Goal: Task Accomplishment & Management: Manage account settings

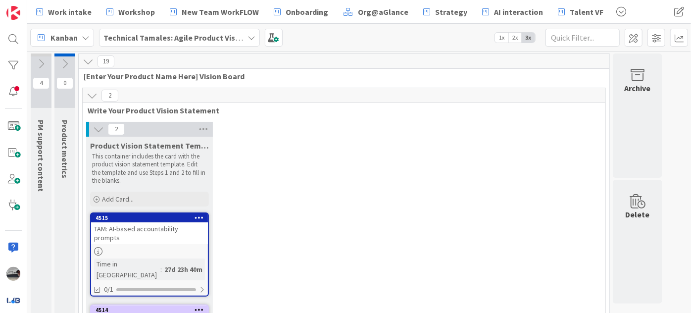
scroll to position [270, 0]
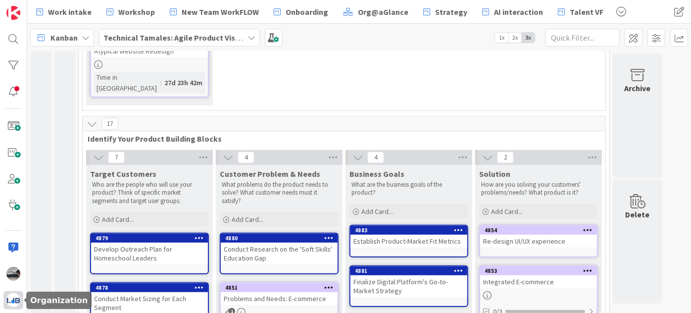
click at [7, 300] on img at bounding box center [13, 300] width 14 height 14
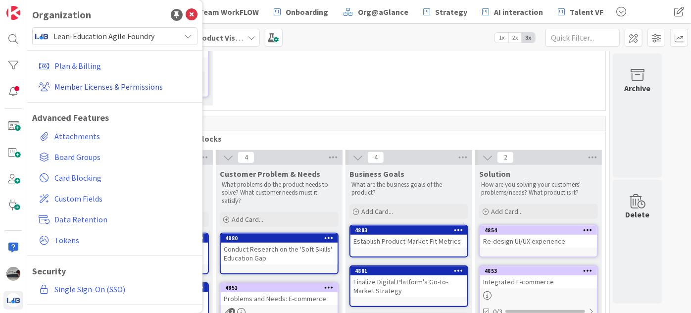
click at [104, 90] on link "Member Licenses & Permissions" at bounding box center [116, 87] width 163 height 18
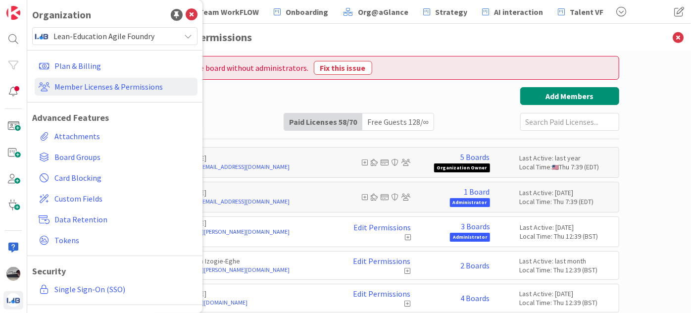
click at [364, 42] on h3 "Member Licenses & Permissions" at bounding box center [360, 37] width 520 height 27
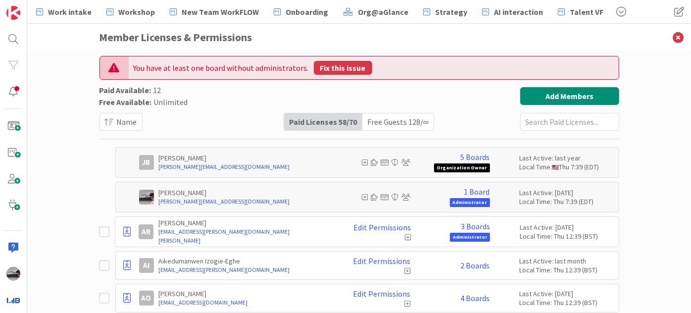
click at [344, 63] on button "Fix this issue" at bounding box center [343, 68] width 58 height 14
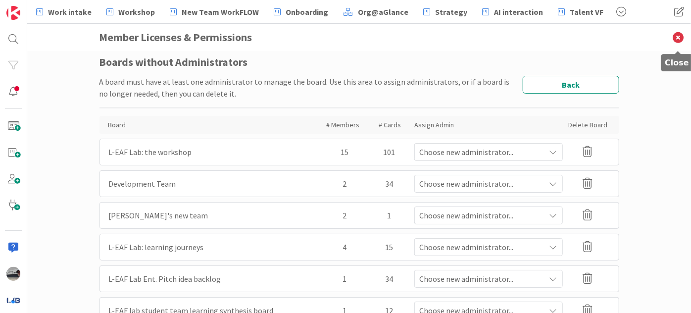
click at [676, 37] on icon at bounding box center [679, 37] width 26 height 27
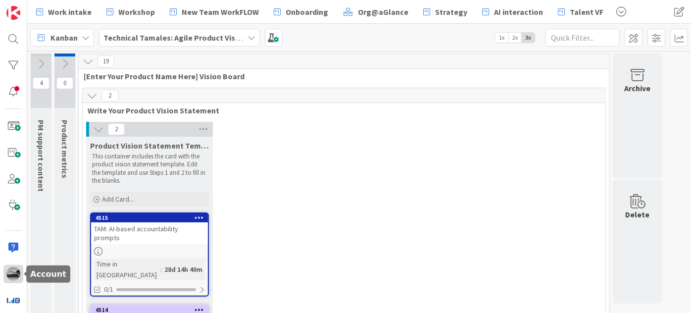
click at [16, 272] on img at bounding box center [13, 274] width 14 height 14
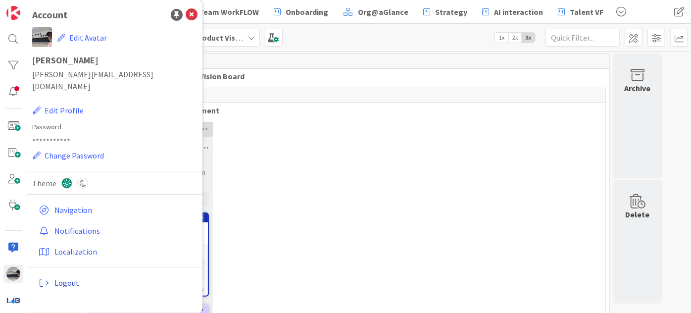
click at [66, 277] on span "Logout" at bounding box center [123, 283] width 139 height 12
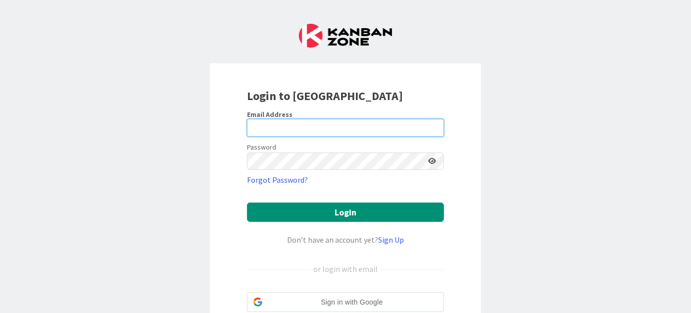
type input "[PERSON_NAME][EMAIL_ADDRESS][DOMAIN_NAME]"
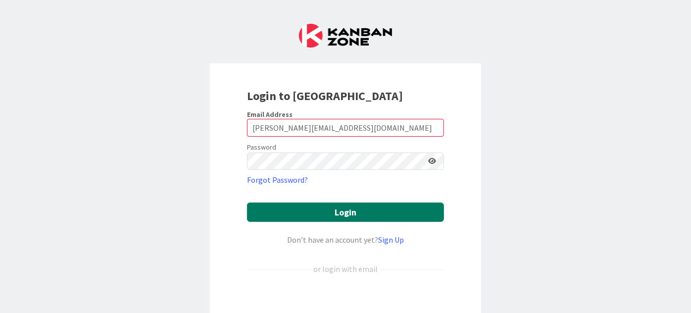
click at [329, 211] on button "Login" at bounding box center [345, 212] width 197 height 19
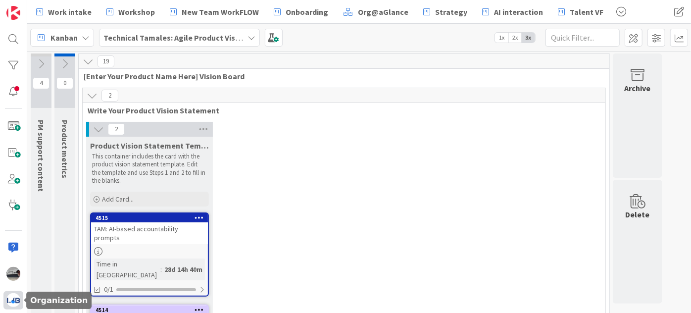
click at [16, 297] on img at bounding box center [13, 300] width 14 height 14
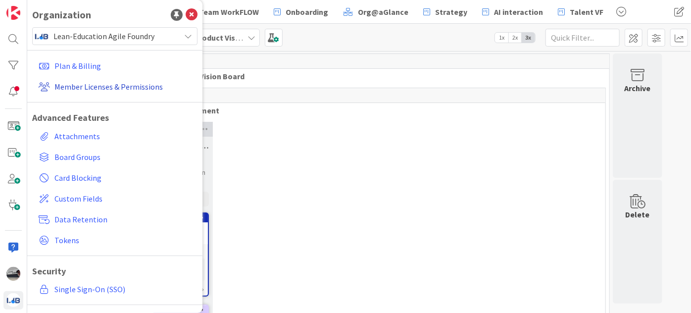
click at [145, 85] on link "Member Licenses & Permissions" at bounding box center [116, 87] width 163 height 18
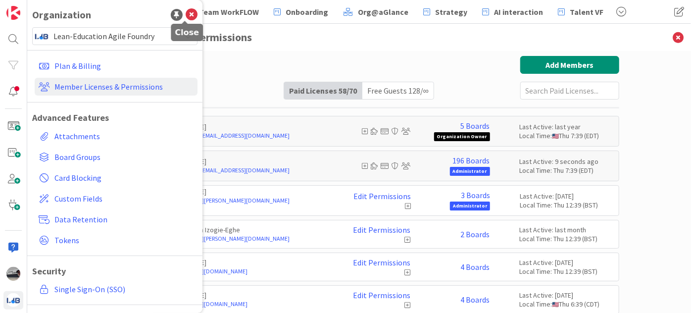
click at [187, 18] on icon at bounding box center [192, 15] width 12 height 12
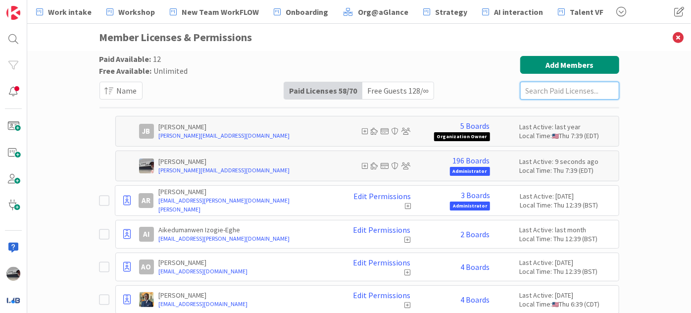
click at [575, 93] on input "text" at bounding box center [570, 91] width 99 height 18
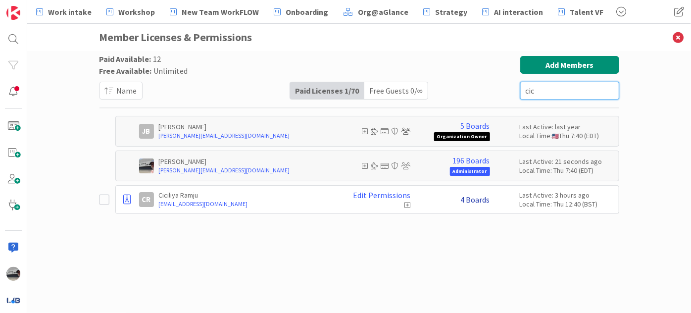
type input "cic"
click at [477, 202] on link "4 Boards" at bounding box center [475, 199] width 29 height 9
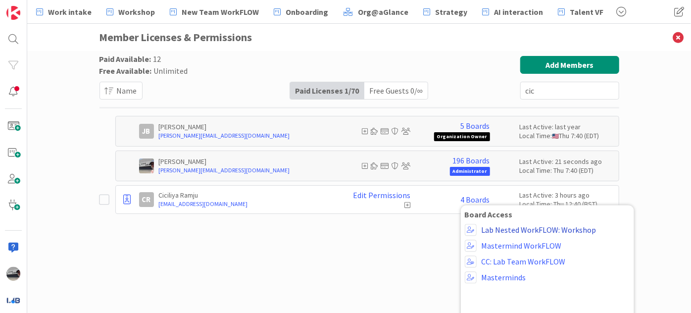
click at [520, 229] on link "Lab Nested WorkFLOW: Workshop" at bounding box center [539, 229] width 115 height 9
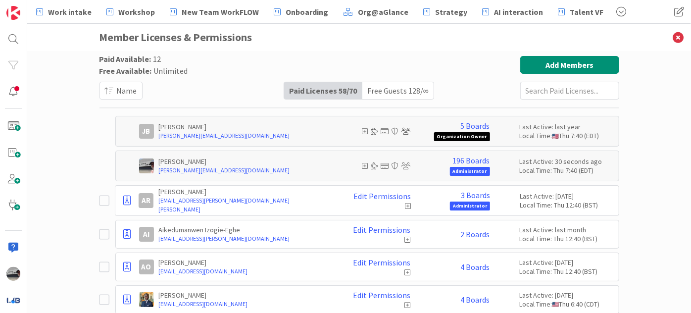
click at [553, 90] on input "text" at bounding box center [570, 91] width 99 height 18
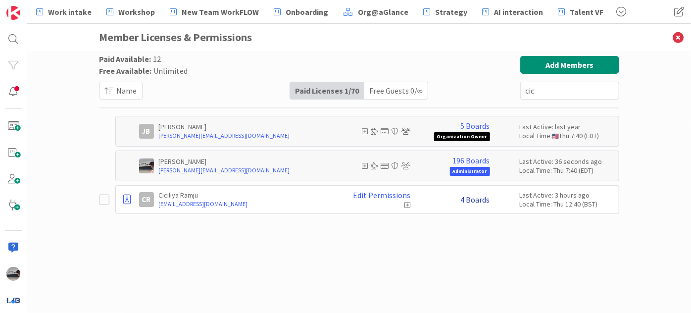
type input "cic"
click at [477, 201] on link "4 Boards" at bounding box center [475, 199] width 29 height 9
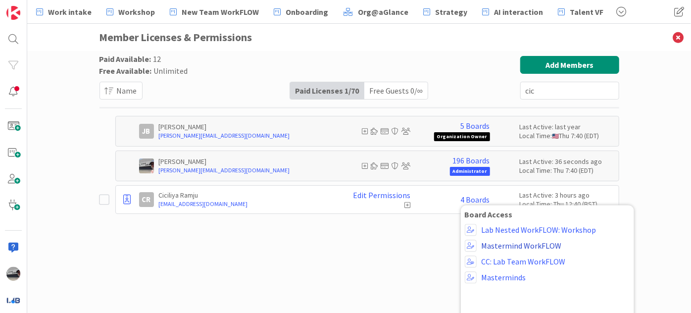
click at [531, 243] on link "Mastermind WorkFLOW" at bounding box center [522, 245] width 80 height 9
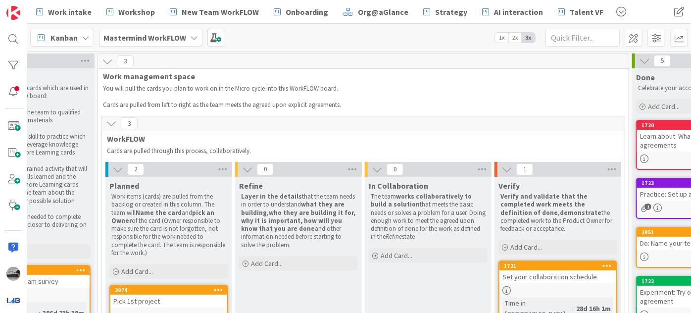
scroll to position [0, 95]
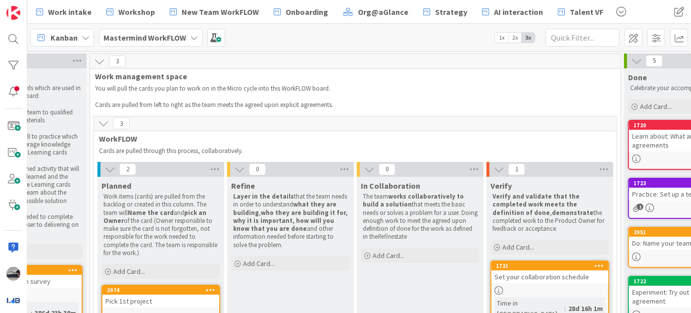
click at [548, 279] on div "Set your collaboration schedule" at bounding box center [550, 276] width 117 height 13
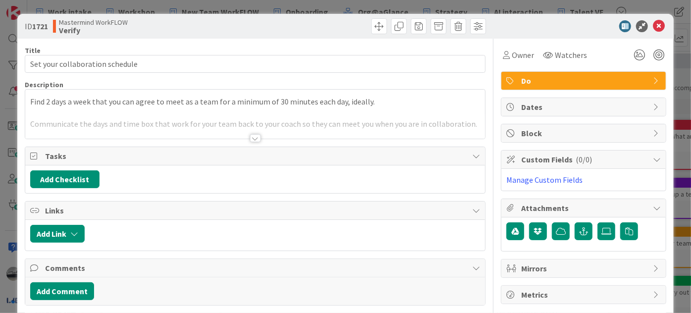
click at [252, 140] on div at bounding box center [255, 138] width 11 height 8
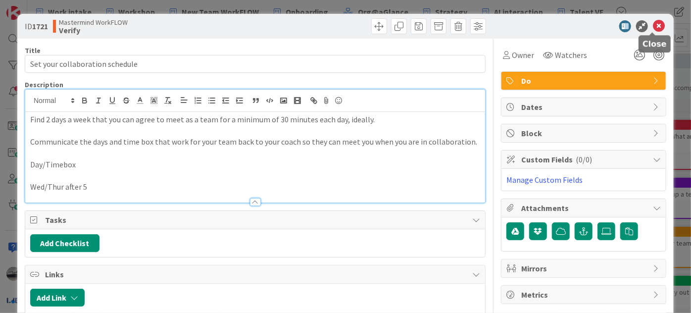
click at [653, 25] on icon at bounding box center [659, 26] width 12 height 12
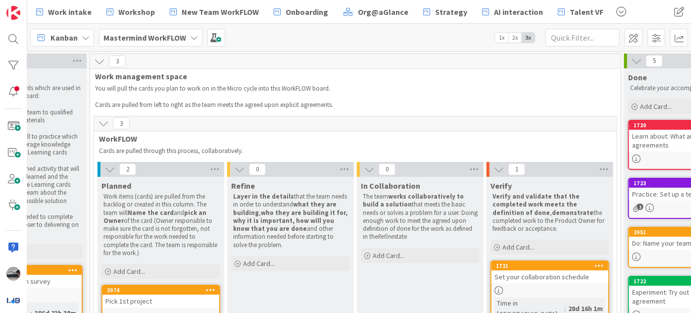
scroll to position [5, 95]
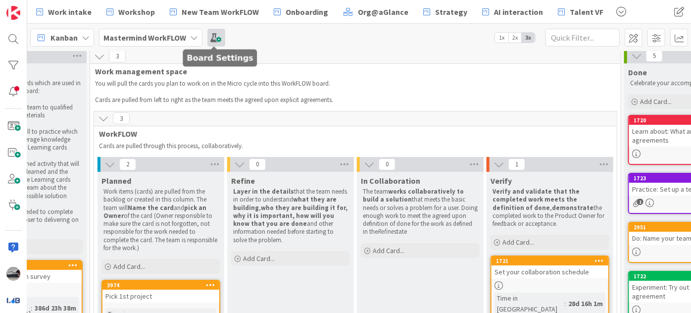
click at [213, 39] on span at bounding box center [217, 38] width 18 height 18
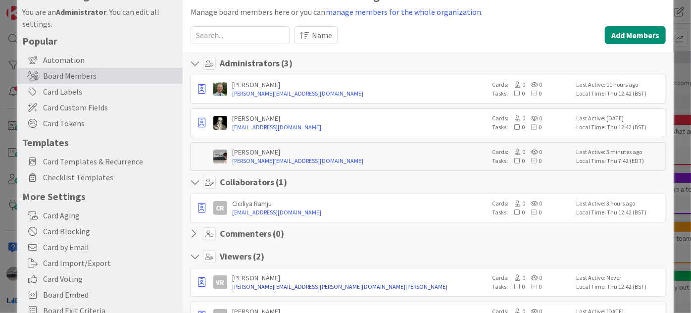
scroll to position [90, 0]
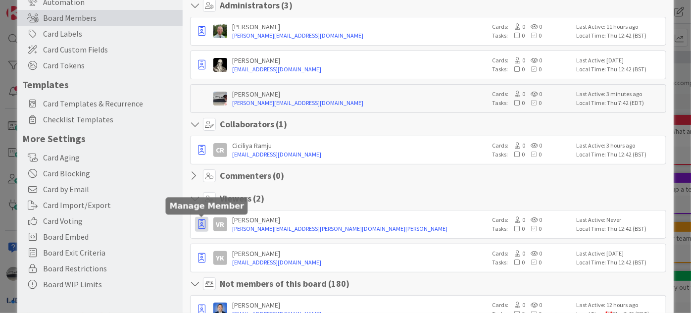
click at [202, 223] on icon "button" at bounding box center [201, 224] width 7 height 10
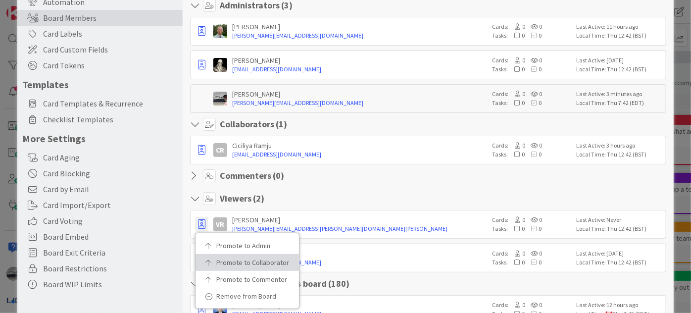
click at [231, 259] on p "Promote to Collaborator" at bounding box center [250, 262] width 69 height 7
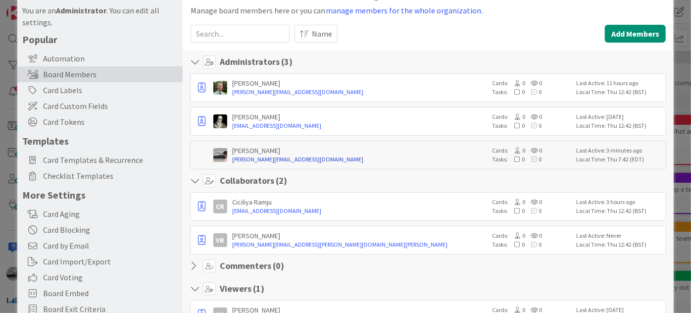
scroll to position [0, 0]
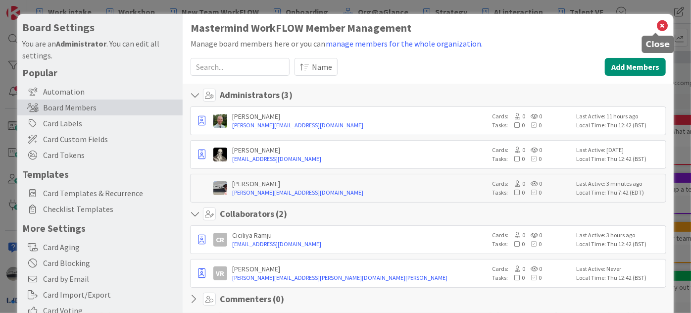
click at [658, 22] on icon at bounding box center [662, 26] width 13 height 14
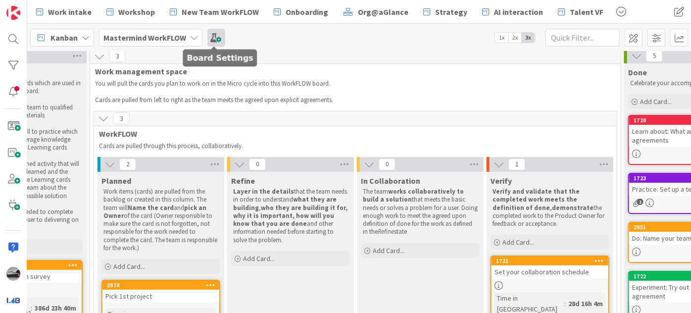
click at [221, 38] on span at bounding box center [217, 38] width 18 height 18
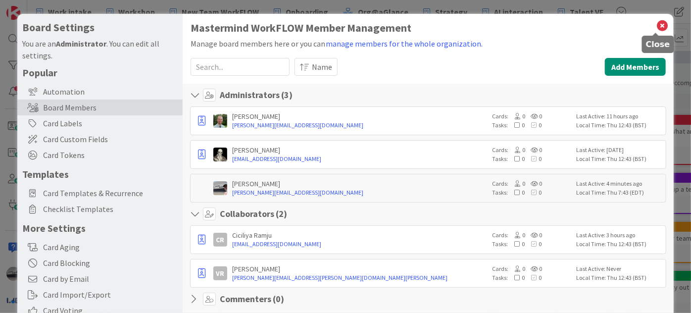
click at [656, 23] on icon at bounding box center [662, 26] width 13 height 14
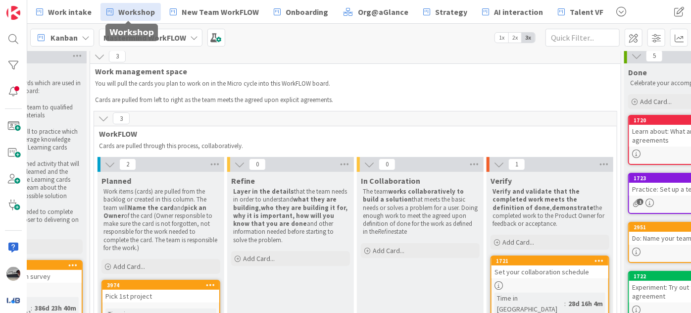
click at [139, 10] on span "Workshop" at bounding box center [136, 12] width 37 height 12
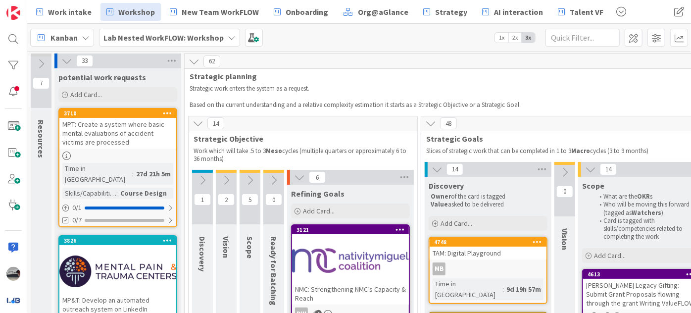
click at [429, 122] on icon at bounding box center [430, 123] width 11 height 11
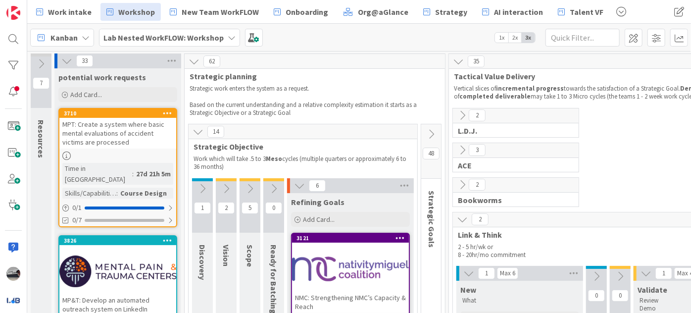
click at [466, 216] on icon at bounding box center [462, 219] width 11 height 11
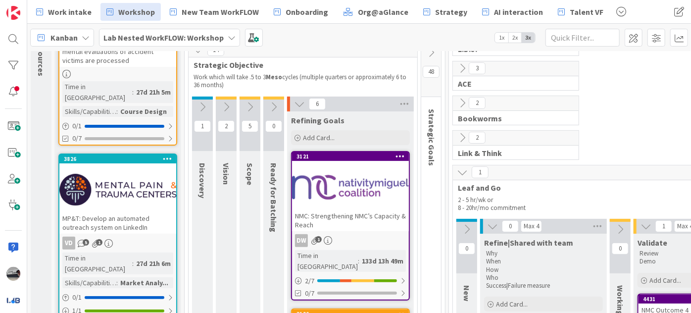
scroll to position [90, 0]
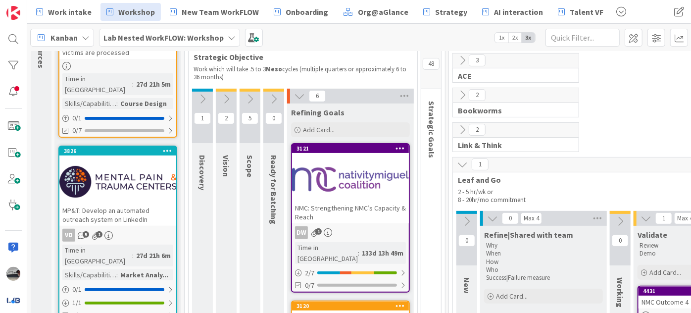
click at [461, 162] on icon at bounding box center [462, 164] width 11 height 11
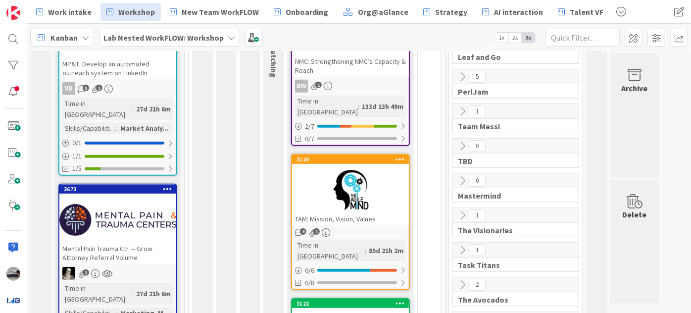
scroll to position [270, 0]
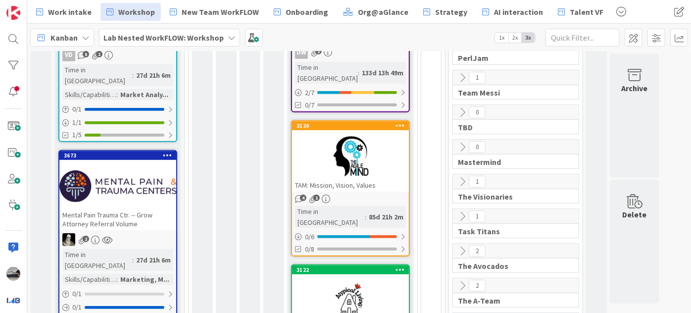
click at [461, 144] on icon at bounding box center [462, 147] width 11 height 11
